Goal: Find specific page/section: Find specific page/section

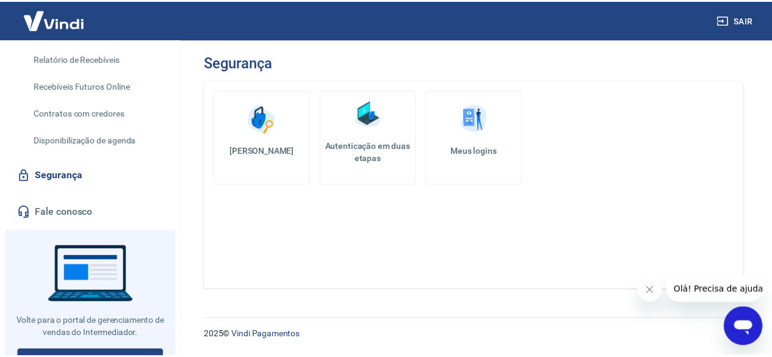
scroll to position [261, 0]
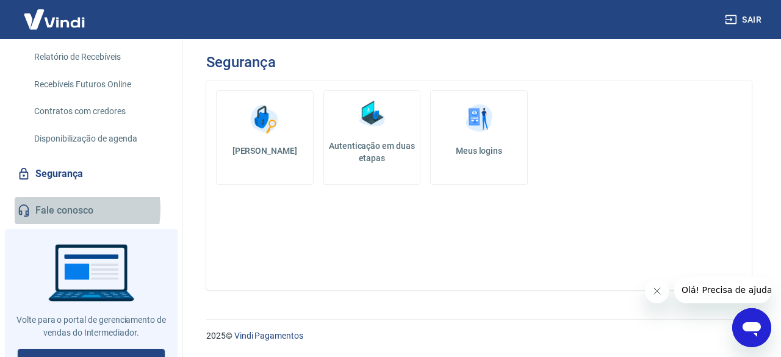
click at [51, 208] on link "Fale conosco" at bounding box center [91, 210] width 153 height 27
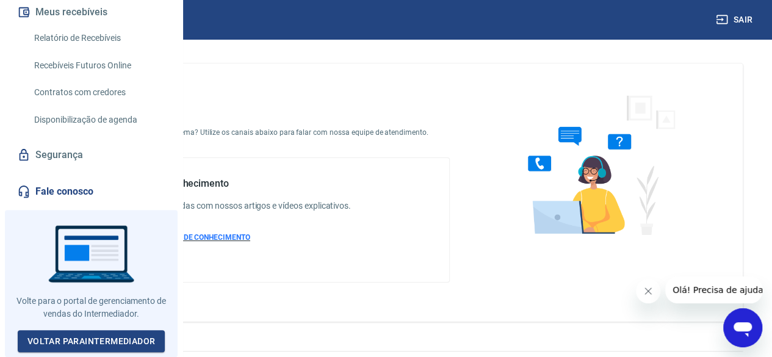
click at [250, 242] on span "ACESSAR BASE DE CONHECIMENTO" at bounding box center [189, 237] width 121 height 9
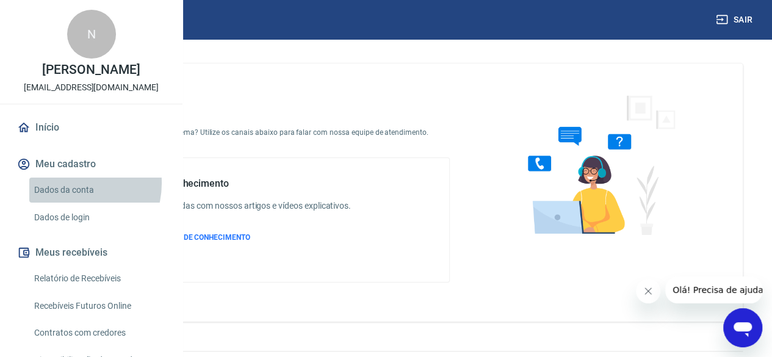
click at [70, 203] on link "Dados da conta" at bounding box center [98, 190] width 139 height 25
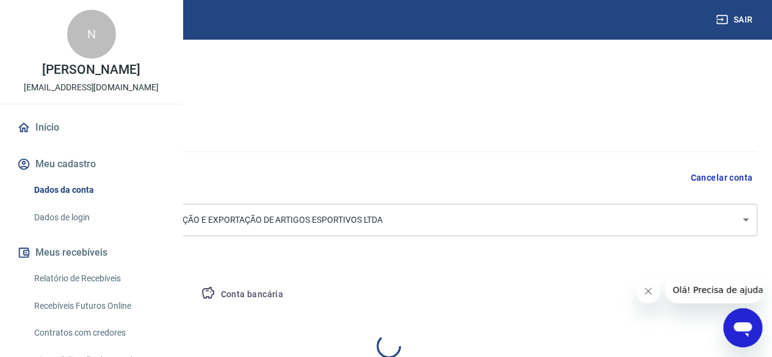
select select "SP"
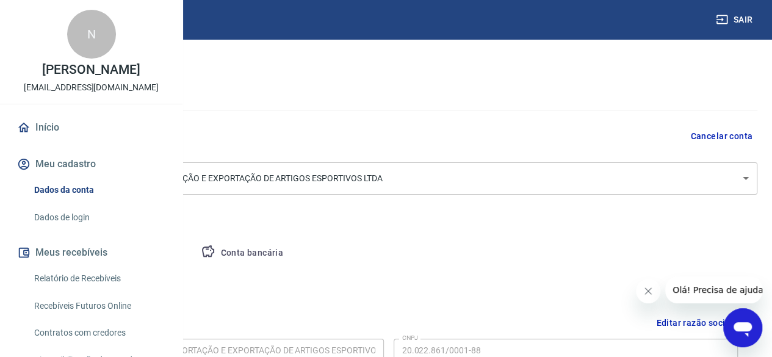
scroll to position [122, 0]
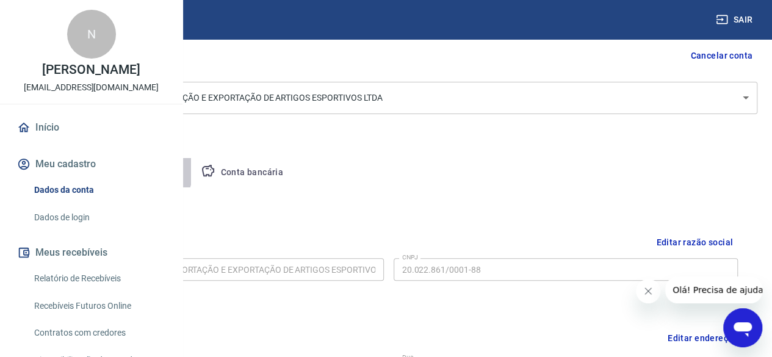
click at [192, 167] on button "Pessoa titular" at bounding box center [143, 172] width 97 height 29
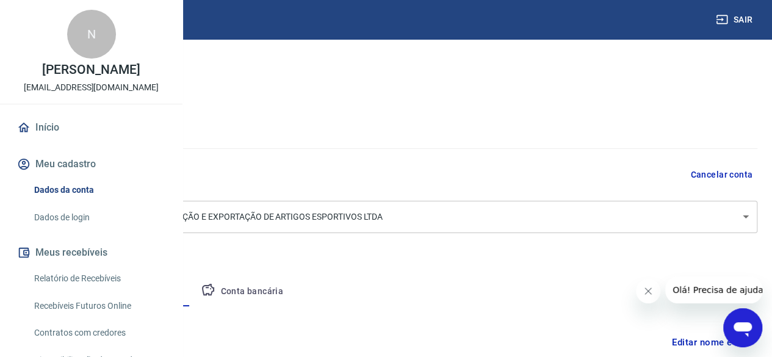
scroll to position [0, 0]
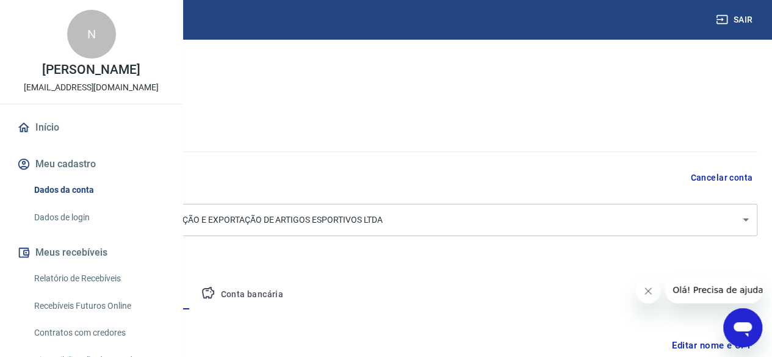
click at [95, 293] on button "Empresa" at bounding box center [57, 294] width 75 height 29
select select "SP"
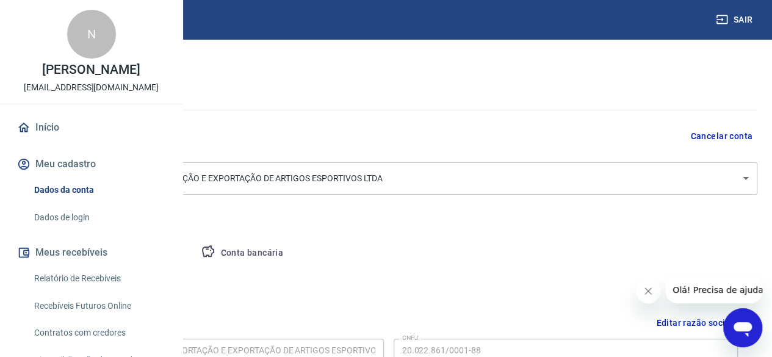
scroll to position [122, 0]
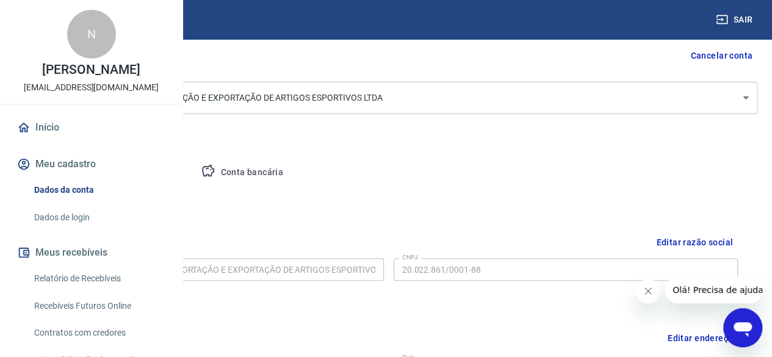
click at [192, 169] on button "Pessoa titular" at bounding box center [143, 172] width 97 height 29
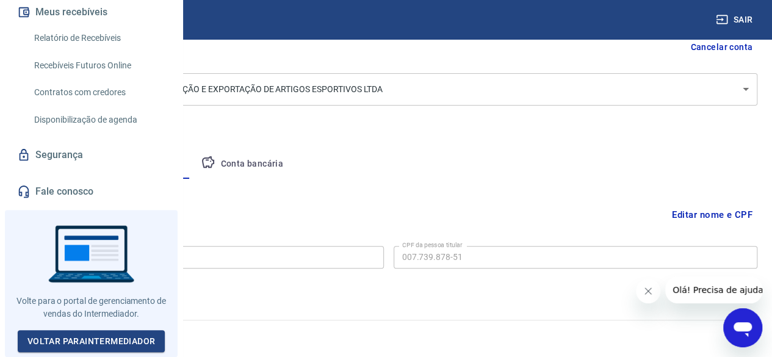
scroll to position [266, 0]
